Goal: Task Accomplishment & Management: Use online tool/utility

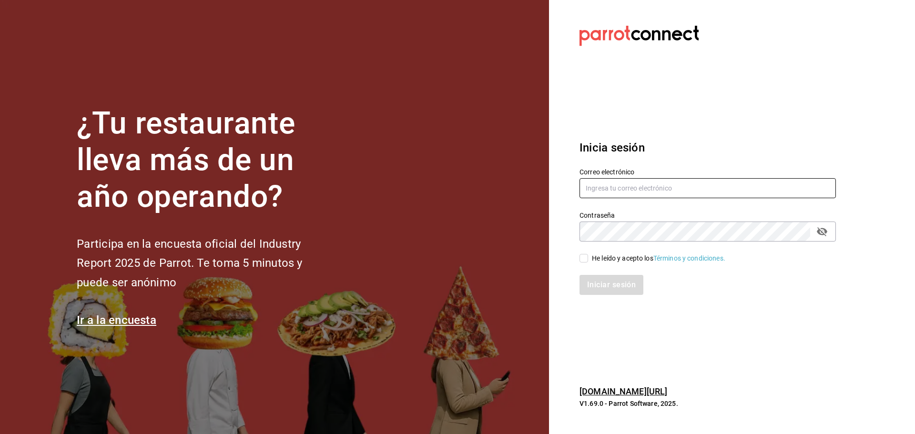
click at [616, 187] on input "text" at bounding box center [708, 188] width 256 height 20
type input "[EMAIL_ADDRESS][DOMAIN_NAME]"
click at [824, 231] on icon "passwordField" at bounding box center [822, 231] width 11 height 11
click at [560, 232] on section "Datos incorrectos. Verifica que tu Correo o Contraseña estén bien escritos. Ini…" at bounding box center [704, 217] width 310 height 434
click at [584, 258] on input "He leído y acepto los Términos y condiciones." at bounding box center [584, 258] width 9 height 9
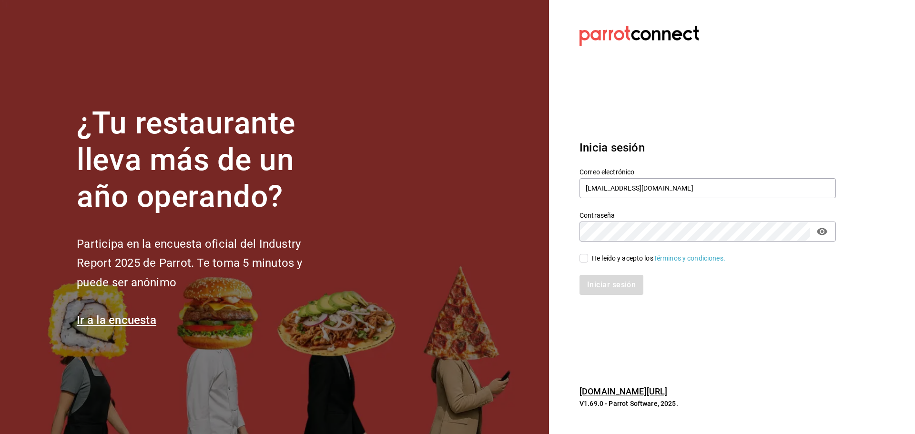
checkbox input "true"
click at [605, 281] on button "Iniciar sesión" at bounding box center [612, 285] width 65 height 20
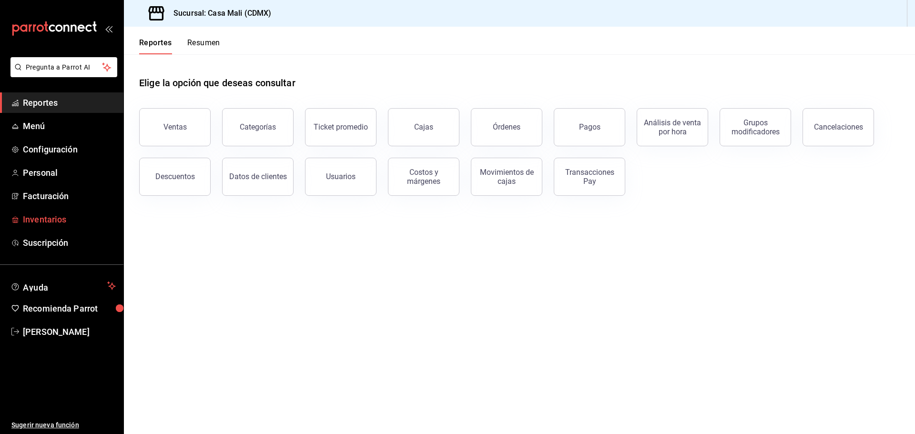
click at [61, 224] on span "Inventarios" at bounding box center [69, 219] width 93 height 13
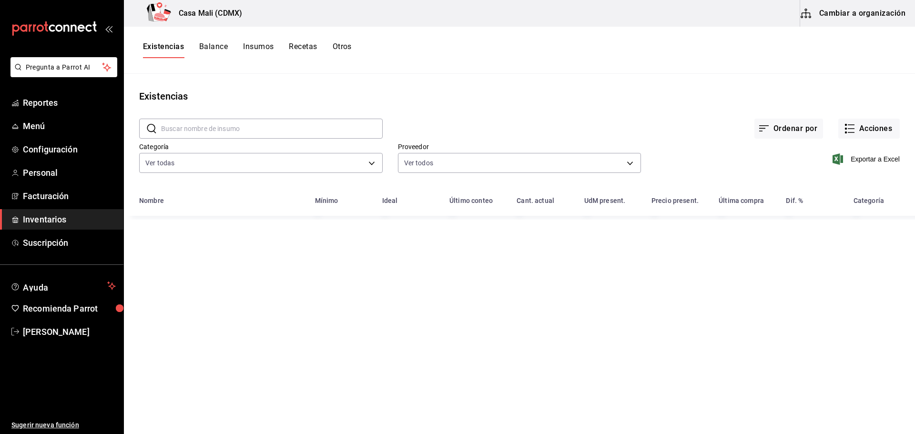
click at [295, 42] on button "Recetas" at bounding box center [303, 50] width 28 height 16
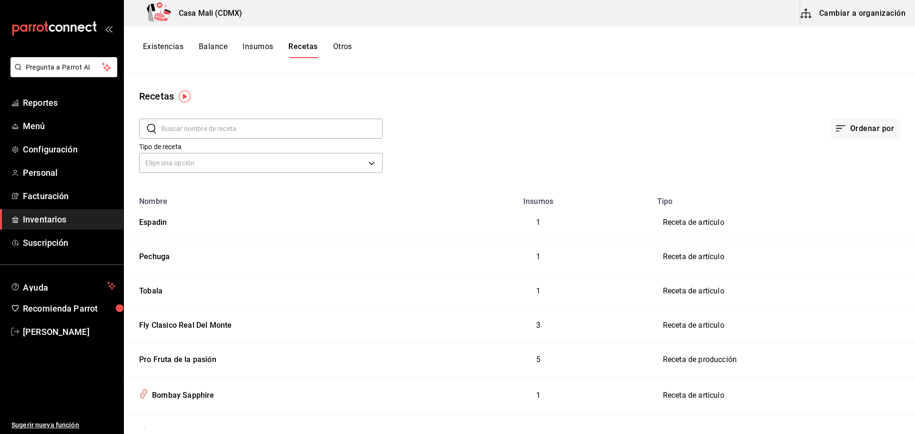
click at [221, 130] on input "text" at bounding box center [272, 128] width 222 height 19
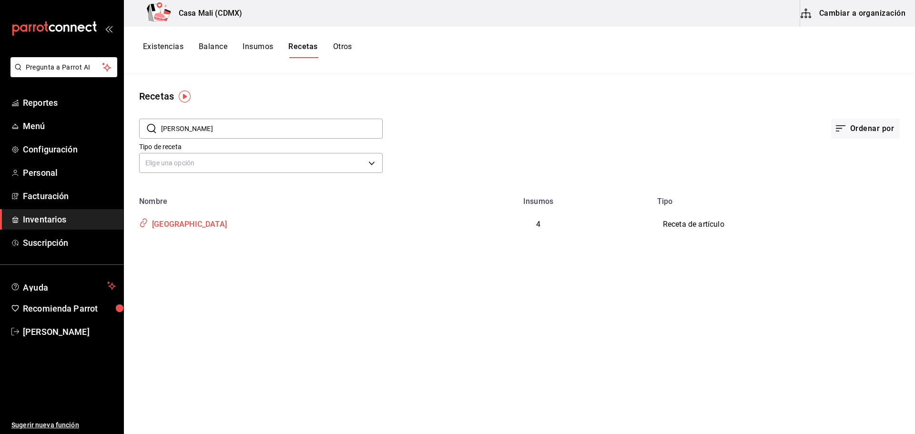
click at [184, 222] on div "MANHATTAN" at bounding box center [187, 222] width 79 height 15
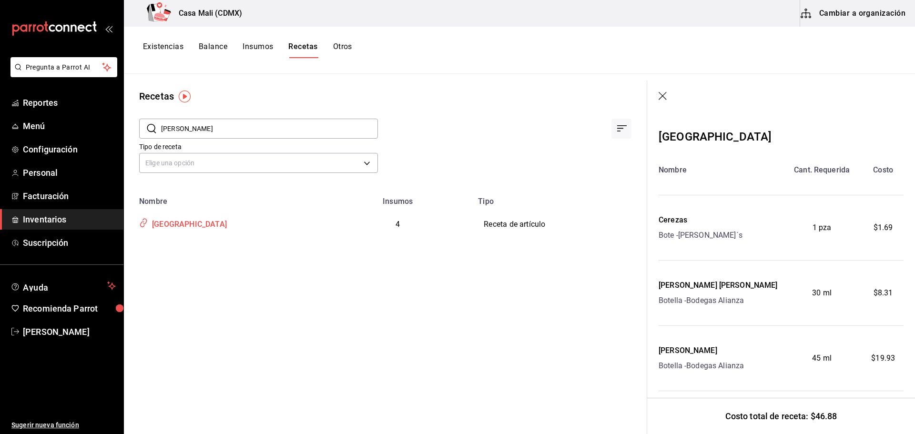
click at [184, 222] on div "MANHATTAN" at bounding box center [187, 222] width 79 height 15
drag, startPoint x: 185, startPoint y: 129, endPoint x: 151, endPoint y: 129, distance: 34.3
click at [151, 129] on div "​ manh ​" at bounding box center [258, 129] width 239 height 20
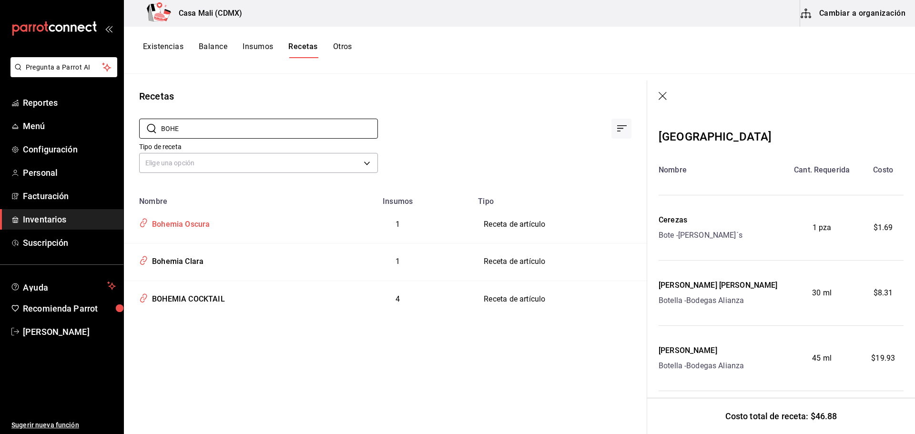
click at [171, 224] on div "Bohemia Oscura" at bounding box center [179, 222] width 62 height 15
click at [175, 226] on div "Bohemia Oscura" at bounding box center [179, 222] width 62 height 15
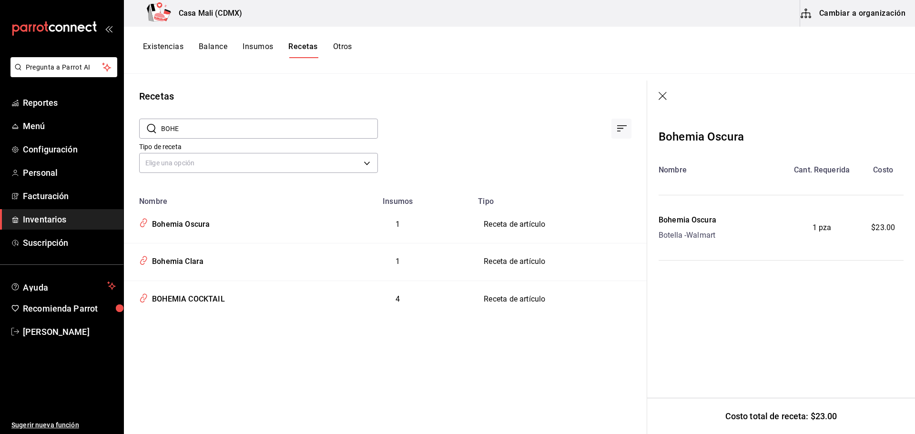
drag, startPoint x: 218, startPoint y: 132, endPoint x: 159, endPoint y: 137, distance: 58.9
click at [159, 137] on div "​ BOHE ​" at bounding box center [258, 129] width 239 height 20
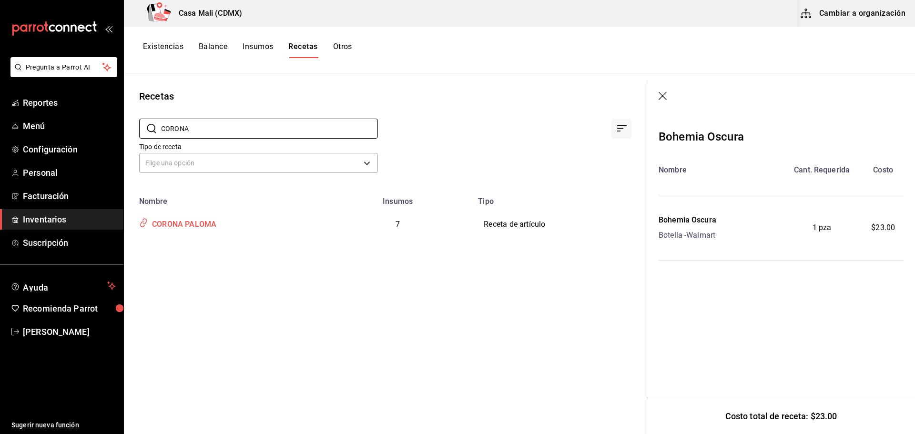
type input "CORONA"
click at [176, 221] on div "CORONA PALOMA" at bounding box center [182, 222] width 68 height 15
click at [194, 223] on div "CORONA PALOMA" at bounding box center [182, 222] width 68 height 15
